Goal: Information Seeking & Learning: Learn about a topic

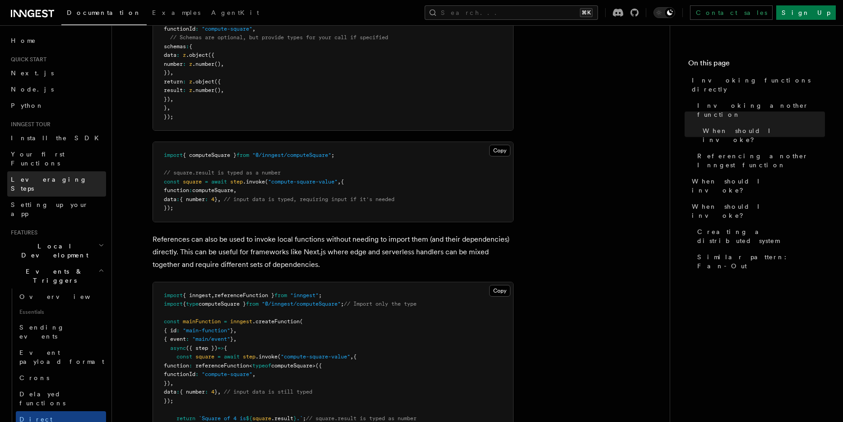
scroll to position [770, 0]
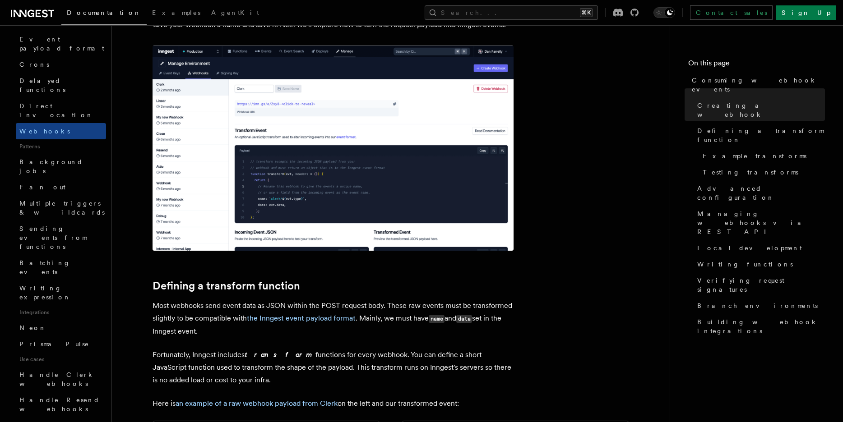
scroll to position [315, 0]
click at [67, 371] on span "Handle Clerk webhooks" at bounding box center [56, 379] width 75 height 16
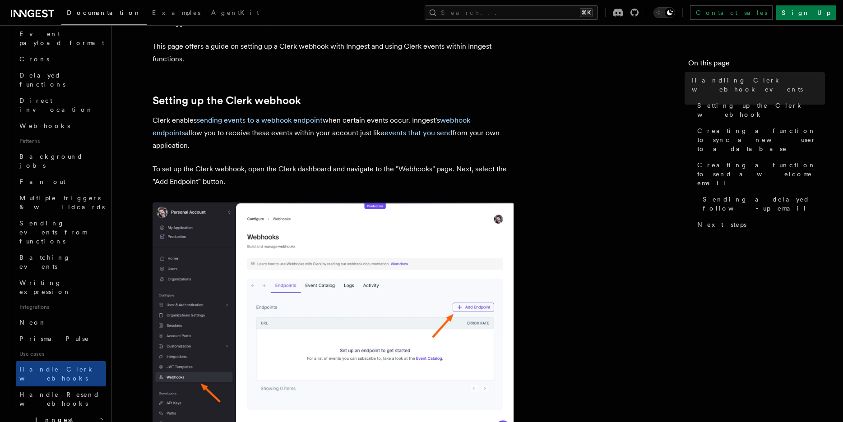
scroll to position [267, 0]
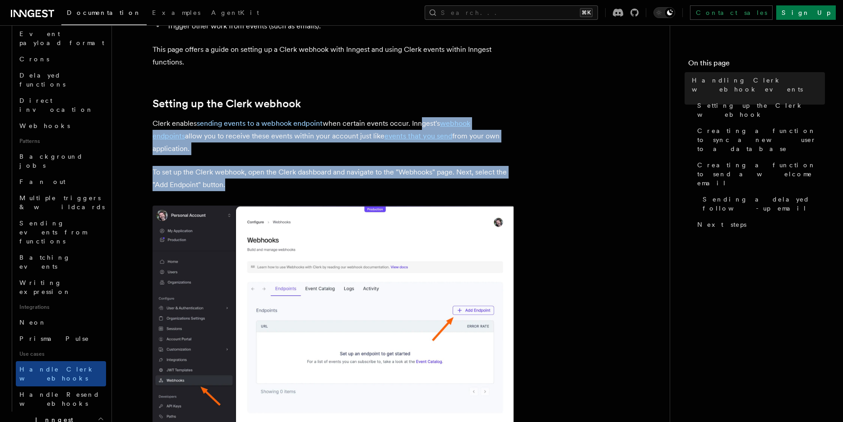
drag, startPoint x: 419, startPoint y: 121, endPoint x: 464, endPoint y: 171, distance: 67.1
click at [411, 166] on p "To set up the Clerk webhook, open the Clerk dashboard and navigate to the "Webh…" at bounding box center [333, 178] width 361 height 25
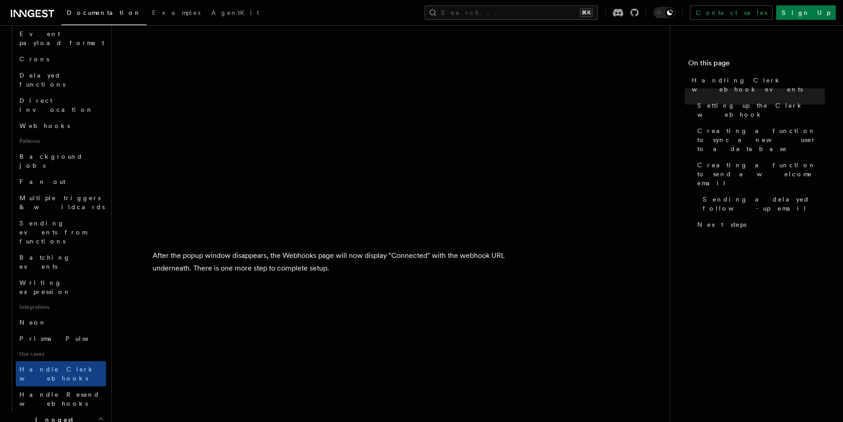
scroll to position [1067, 0]
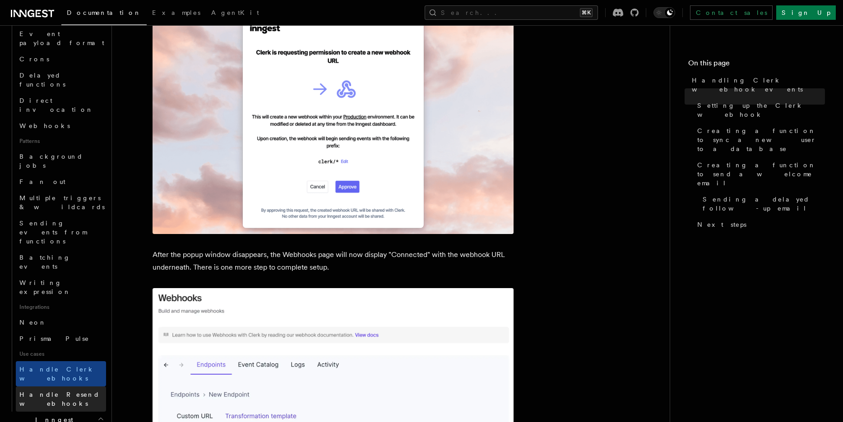
click at [63, 391] on span "Handle Resend webhooks" at bounding box center [59, 399] width 80 height 16
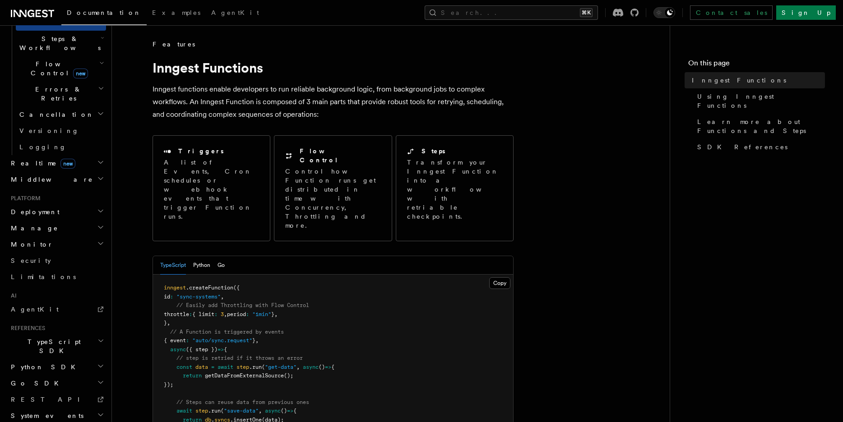
click at [48, 338] on span "TypeScript SDK" at bounding box center [52, 347] width 90 height 18
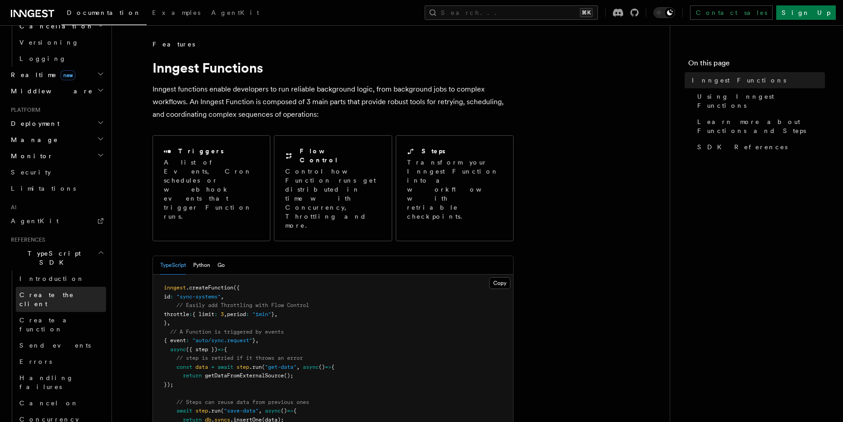
scroll to position [389, 0]
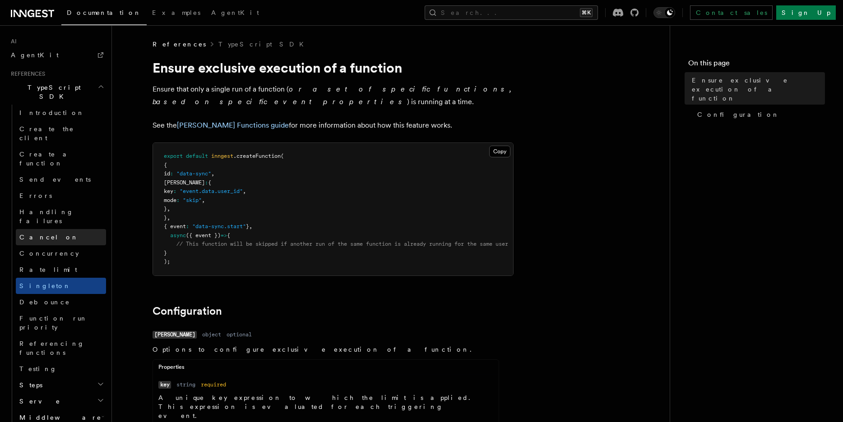
scroll to position [557, 0]
click at [72, 390] on h2 "Serve" at bounding box center [61, 398] width 90 height 16
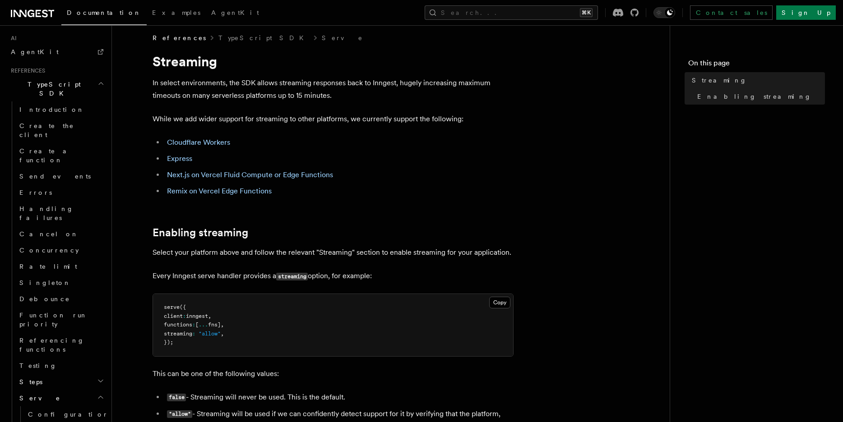
scroll to position [7, 0]
click at [216, 140] on link "Cloudflare Workers" at bounding box center [198, 141] width 63 height 9
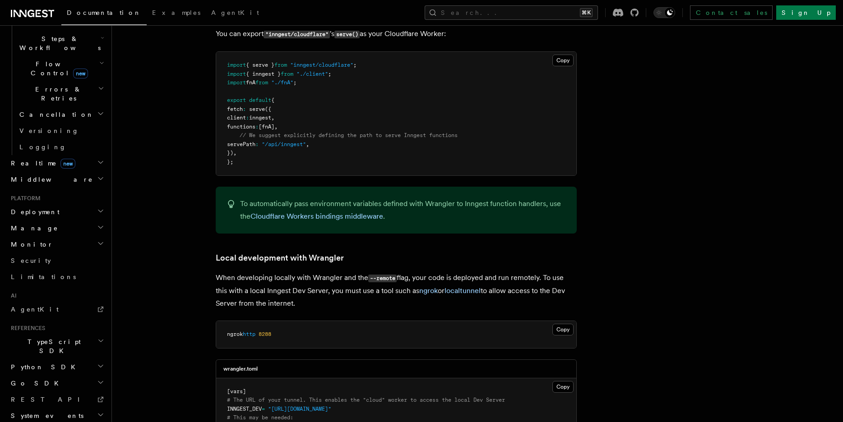
scroll to position [1631, 0]
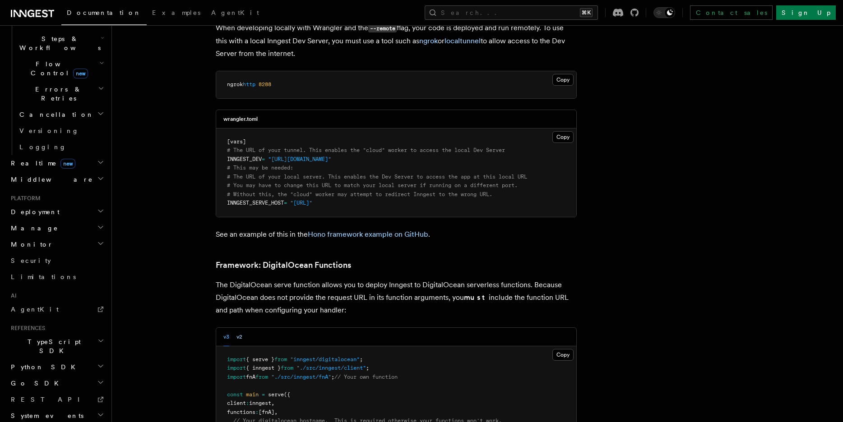
click at [242, 328] on button "v2" at bounding box center [239, 337] width 6 height 19
click at [227, 328] on button "v3" at bounding box center [226, 337] width 6 height 19
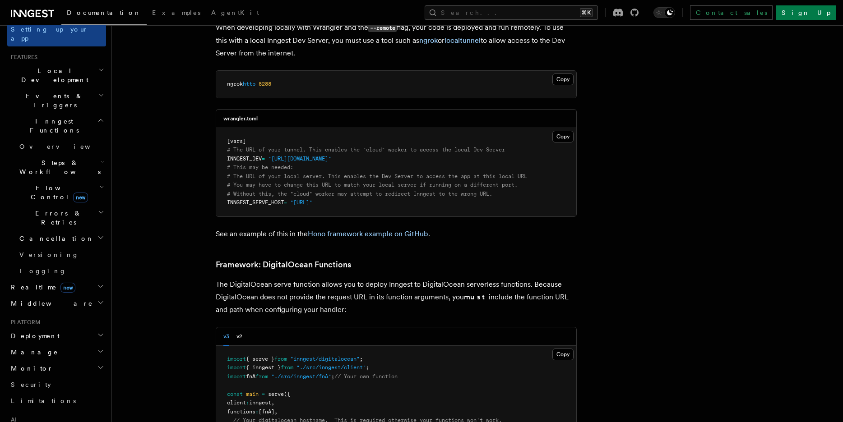
scroll to position [156, 0]
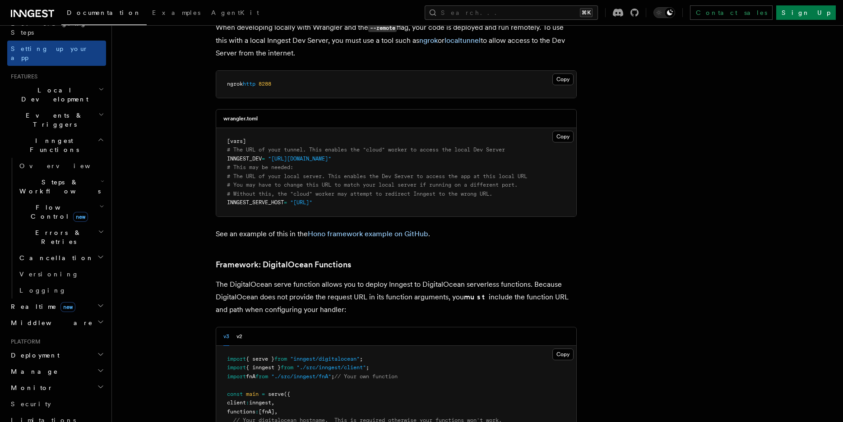
click at [80, 250] on h2 "Cancellation" at bounding box center [61, 258] width 90 height 16
click at [40, 203] on span "Flow Control new" at bounding box center [57, 212] width 83 height 18
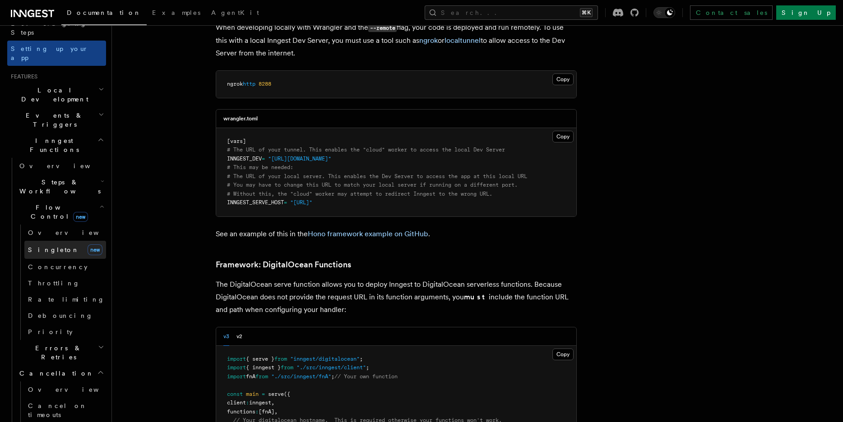
click at [60, 241] on link "[PERSON_NAME] new" at bounding box center [65, 250] width 82 height 18
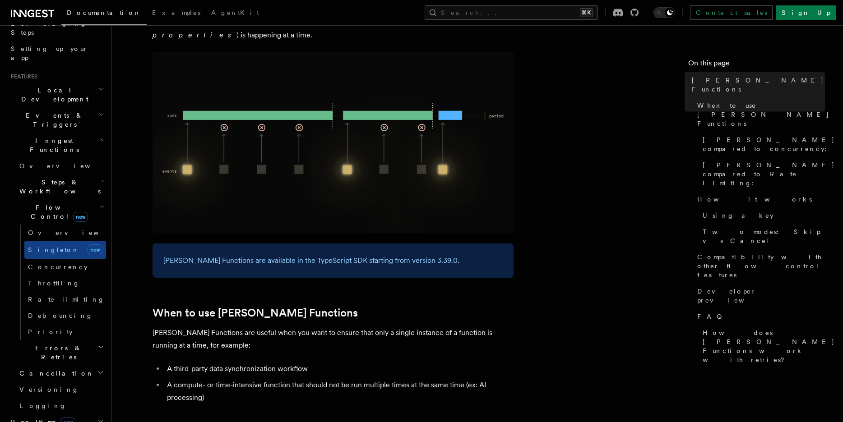
scroll to position [146, 0]
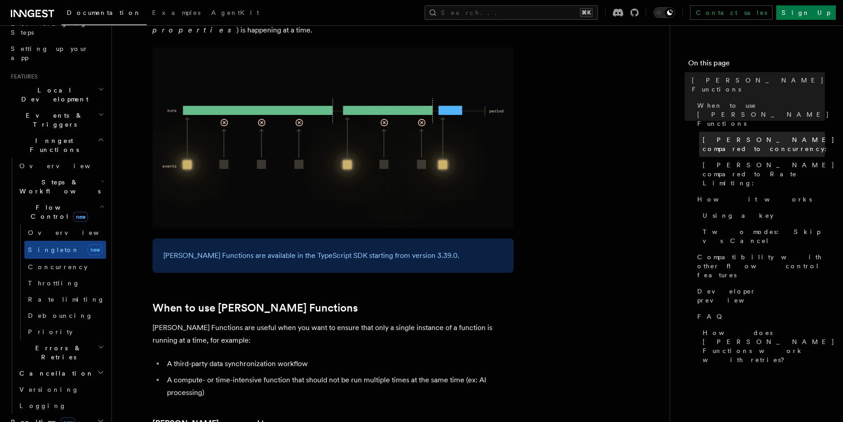
click at [747, 135] on span "[PERSON_NAME] compared to concurrency:" at bounding box center [769, 144] width 132 height 18
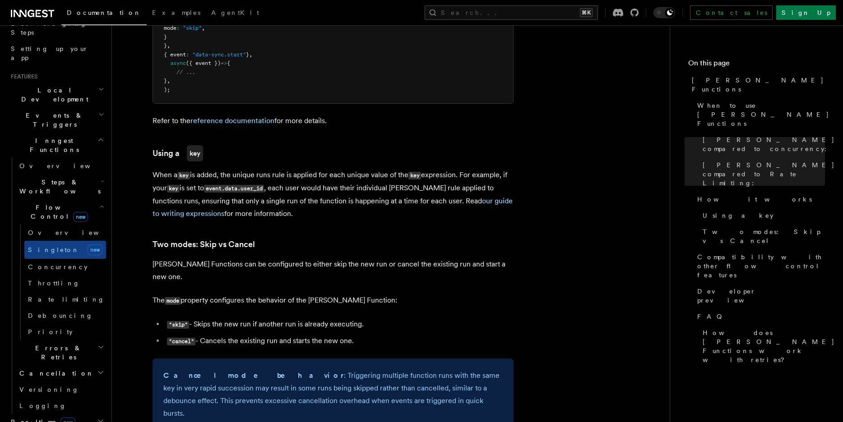
scroll to position [851, 0]
click at [86, 414] on h2 "Realtime new" at bounding box center [56, 422] width 99 height 16
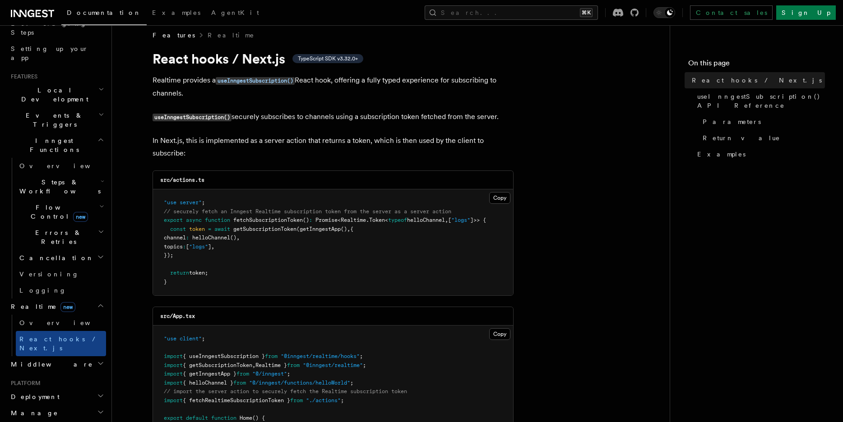
scroll to position [10, 0]
